Goal: Register for event/course

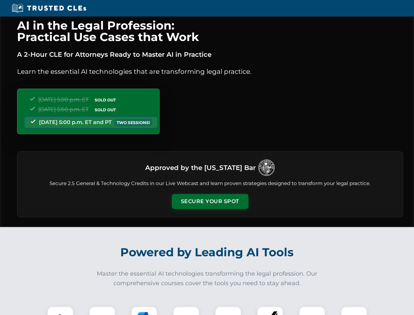
click at [210, 201] on button "Secure Your Spot" at bounding box center [210, 201] width 77 height 15
click at [60, 311] on img at bounding box center [60, 319] width 19 height 19
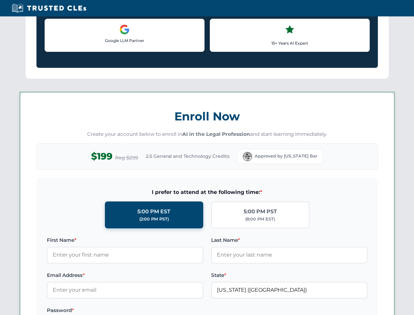
click at [144, 311] on div "AI in the Legal Profession: Practical Use Cases that Work A 2-Hour CLE for Atto…" at bounding box center [207, 307] width 414 height 1534
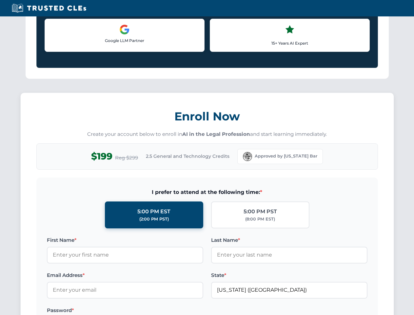
scroll to position [569, 0]
